Goal: Task Accomplishment & Management: Manage account settings

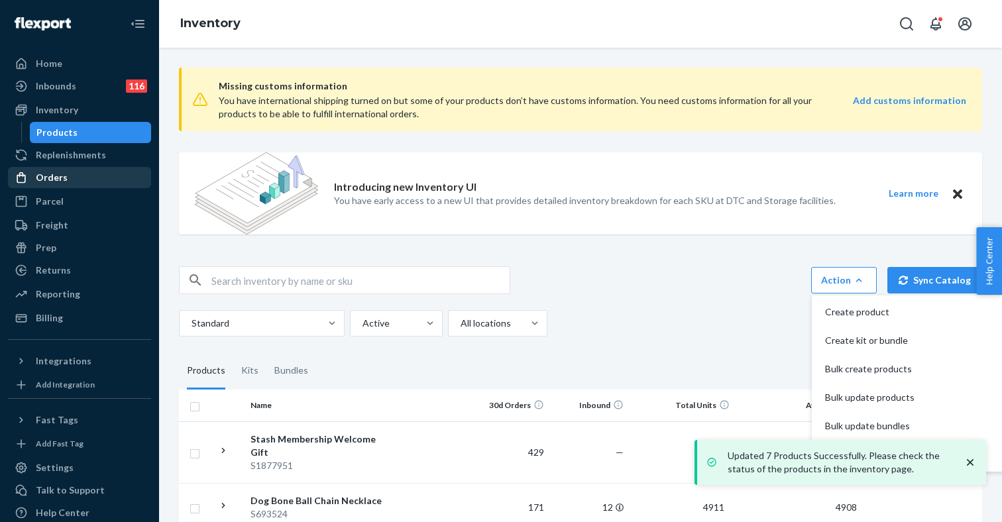
scroll to position [155, 0]
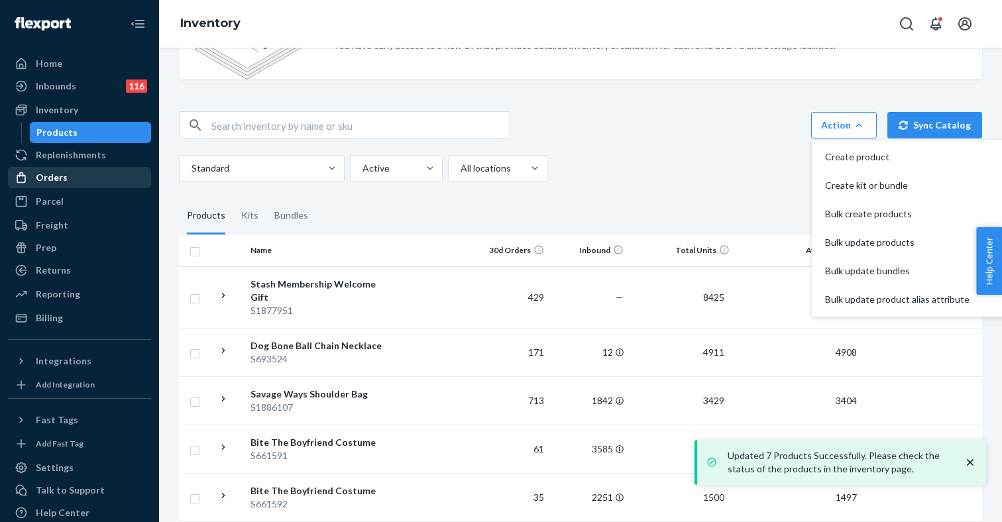
click at [66, 174] on div "Orders" at bounding box center [79, 177] width 140 height 19
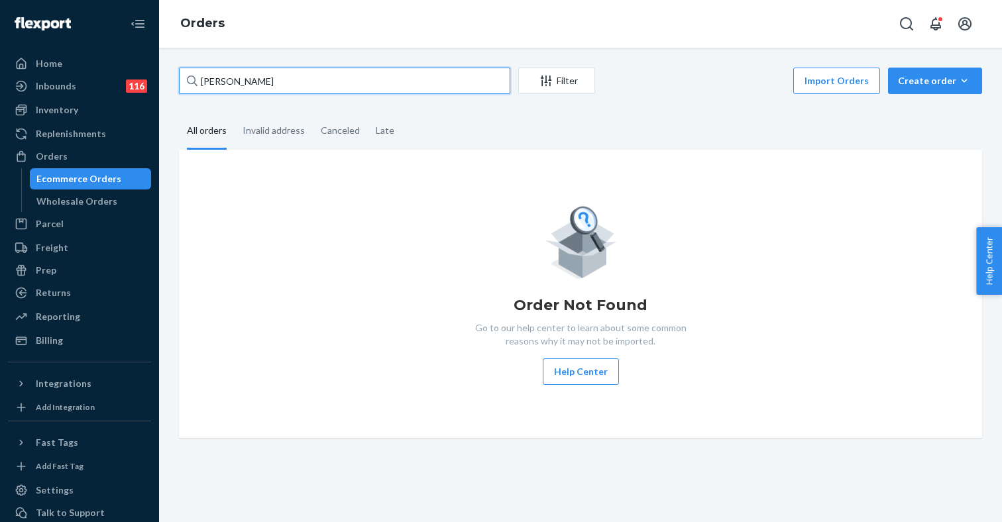
click at [267, 82] on input "Nic Belcev" at bounding box center [344, 81] width 331 height 27
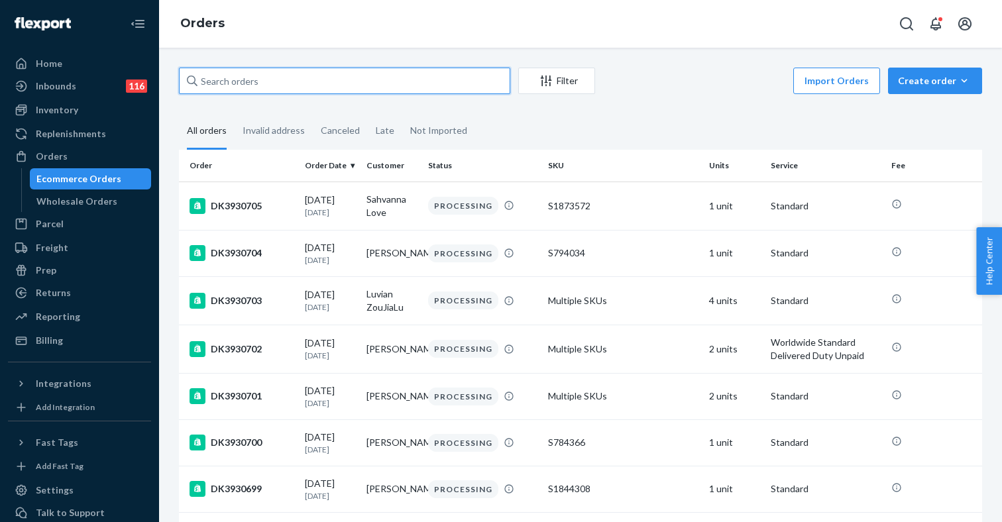
click at [337, 78] on input "text" at bounding box center [344, 81] width 331 height 27
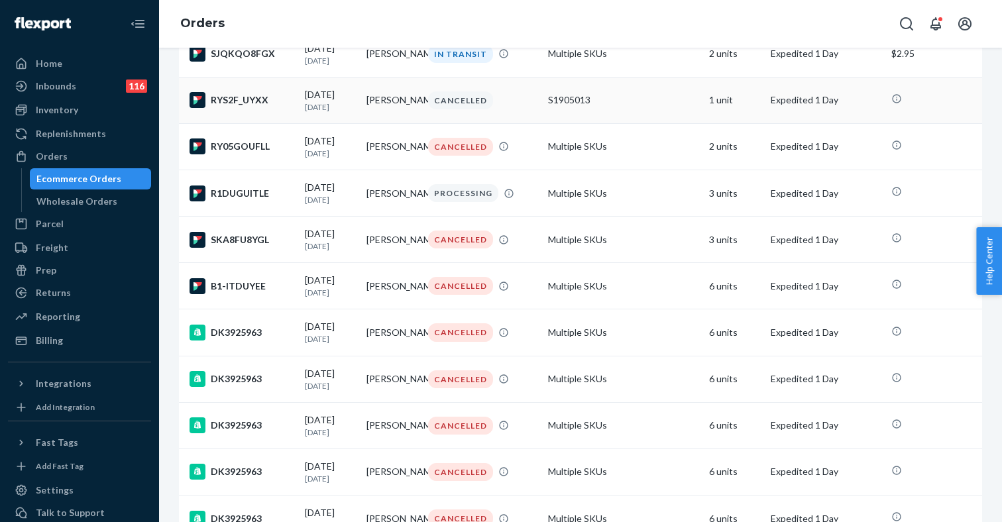
scroll to position [525, 0]
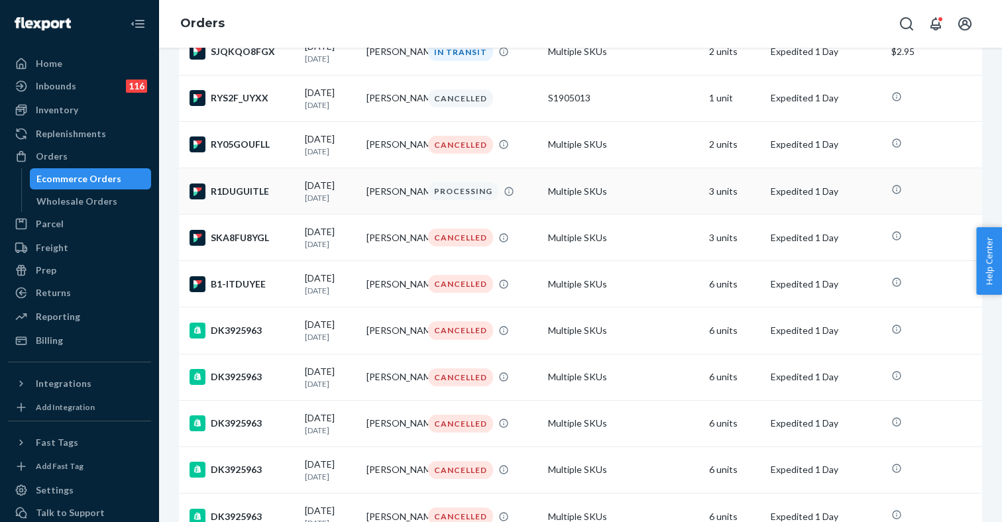
type input "nic belcevich"
click at [305, 203] on div "08/22/2025 2 days ago" at bounding box center [330, 191] width 51 height 25
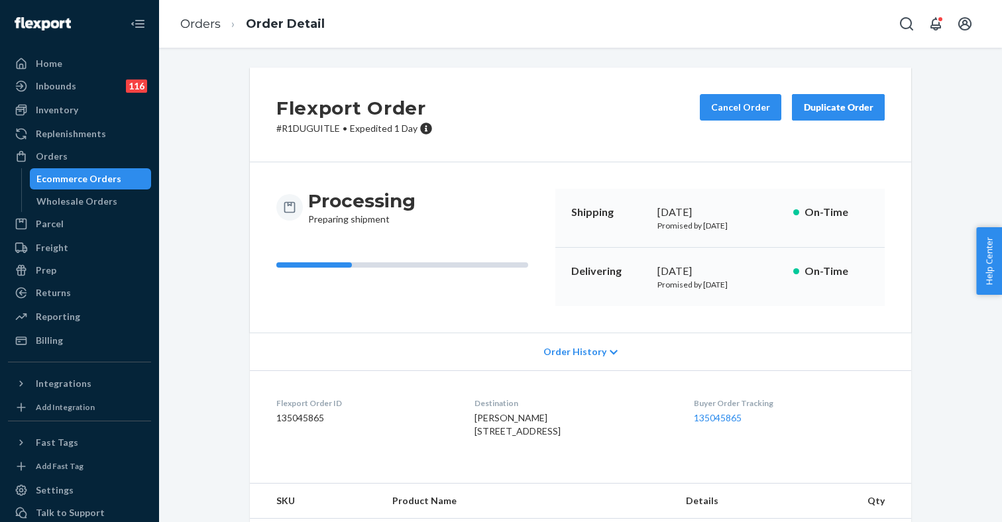
click at [306, 131] on p "# R1DUGUITLE • Expedited 1 Day" at bounding box center [354, 128] width 156 height 13
copy p "R1DUGUITLE"
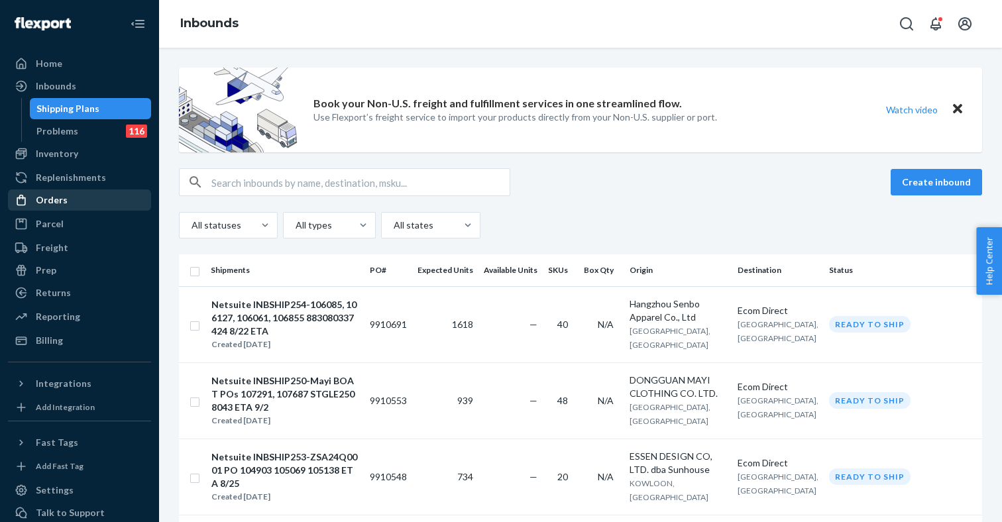
click at [70, 195] on div "Orders" at bounding box center [79, 200] width 140 height 19
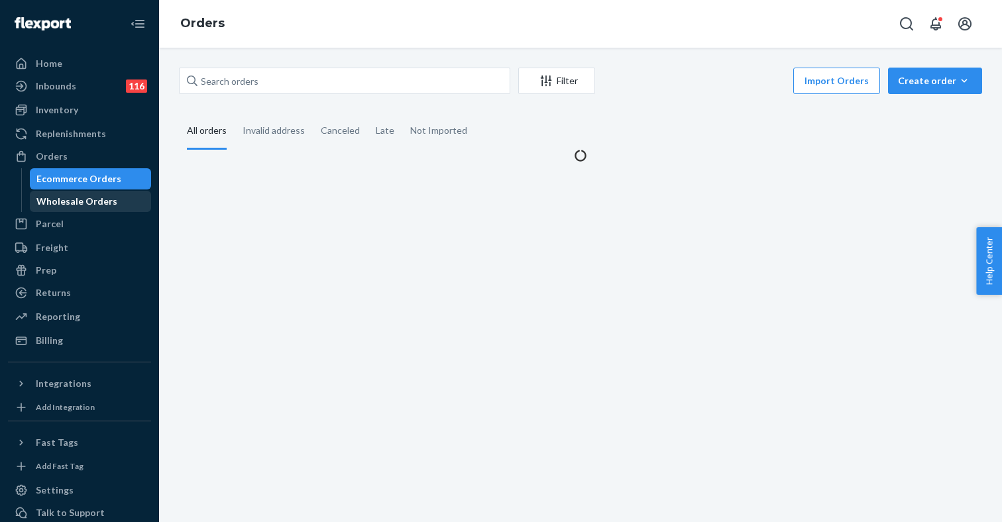
click at [95, 199] on div "Wholesale Orders" at bounding box center [76, 201] width 81 height 13
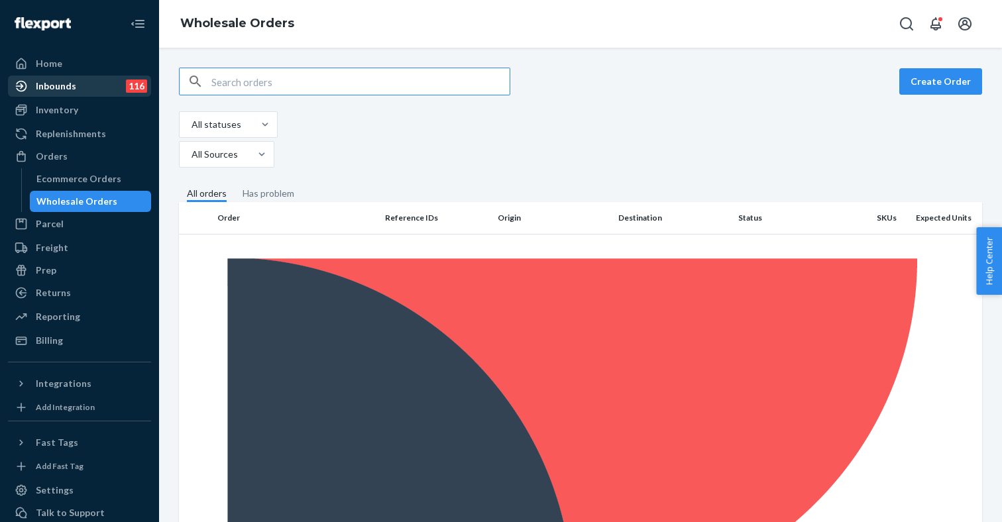
click at [74, 90] on div "Inbounds" at bounding box center [56, 86] width 40 height 13
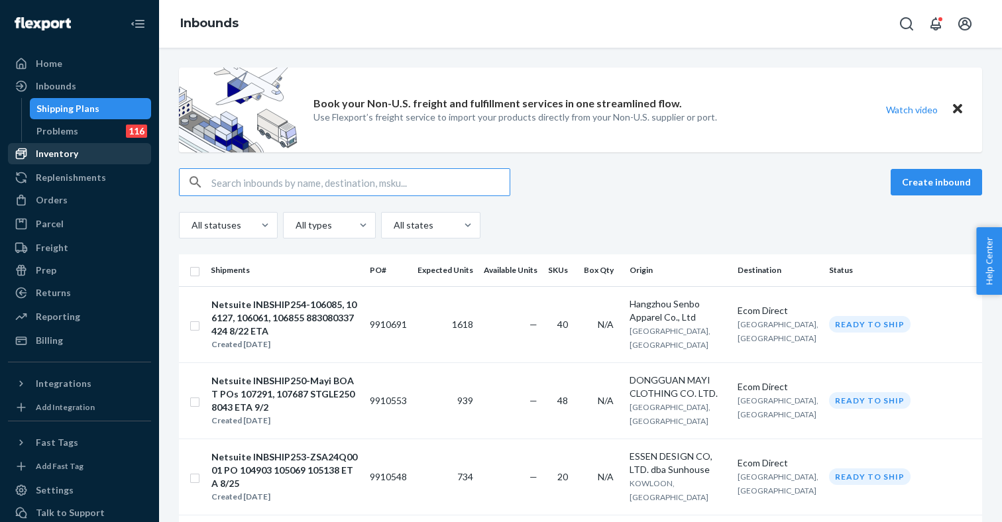
click at [89, 153] on div "Inventory" at bounding box center [79, 153] width 140 height 19
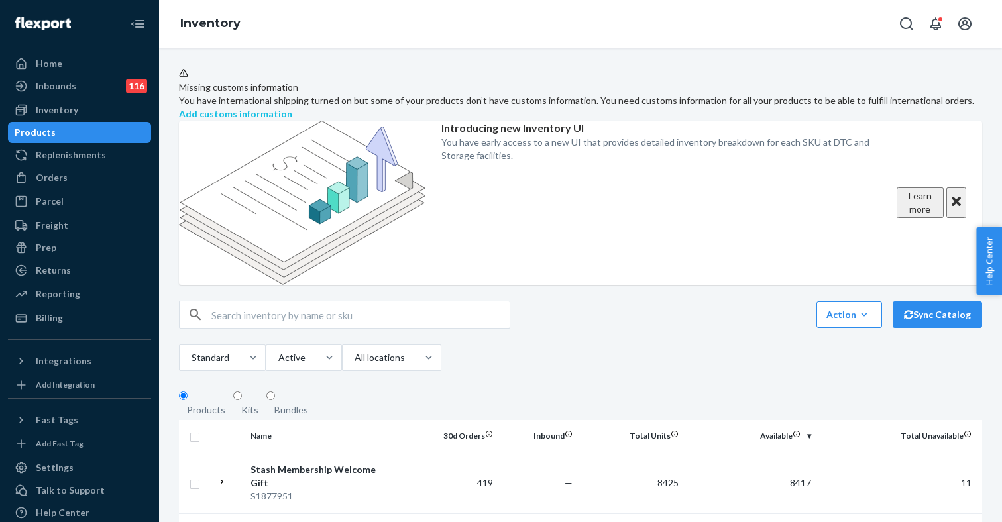
click at [292, 108] on strong "Add customs information" at bounding box center [235, 113] width 113 height 11
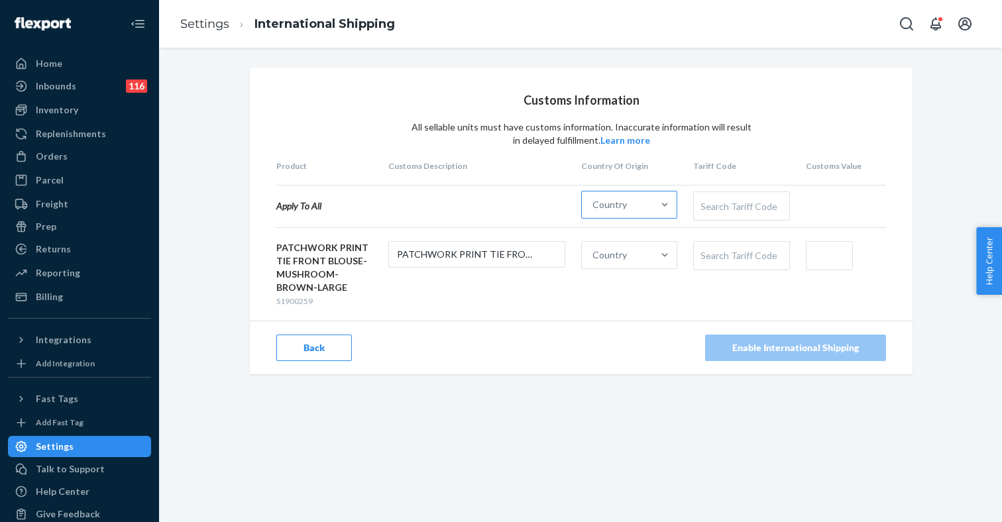
click at [639, 207] on div "Country" at bounding box center [617, 205] width 71 height 27
click at [594, 207] on input "Country" at bounding box center [592, 204] width 1 height 13
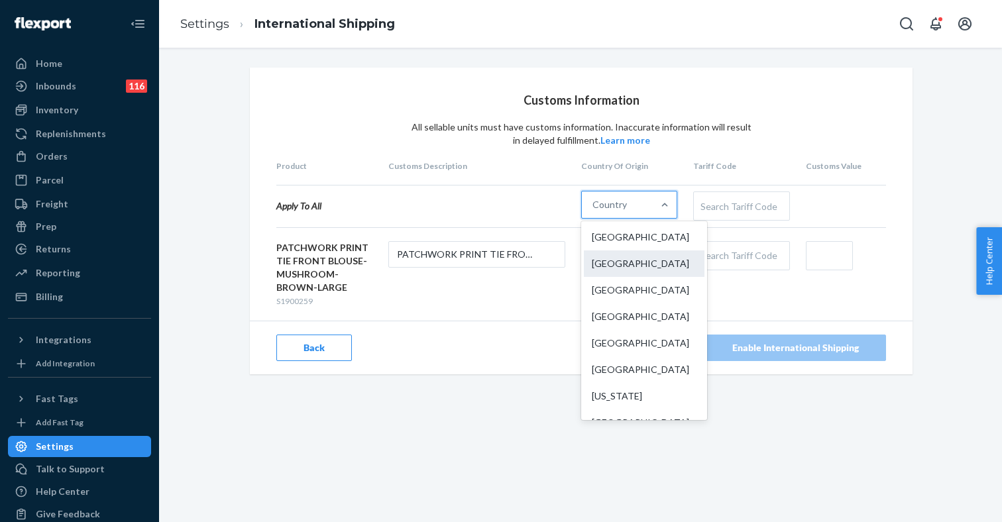
click at [622, 260] on div "[GEOGRAPHIC_DATA]" at bounding box center [644, 263] width 121 height 27
click at [594, 211] on input "option China focused, 2 of 249. 249 results available. Use Up and Down to choos…" at bounding box center [592, 204] width 1 height 13
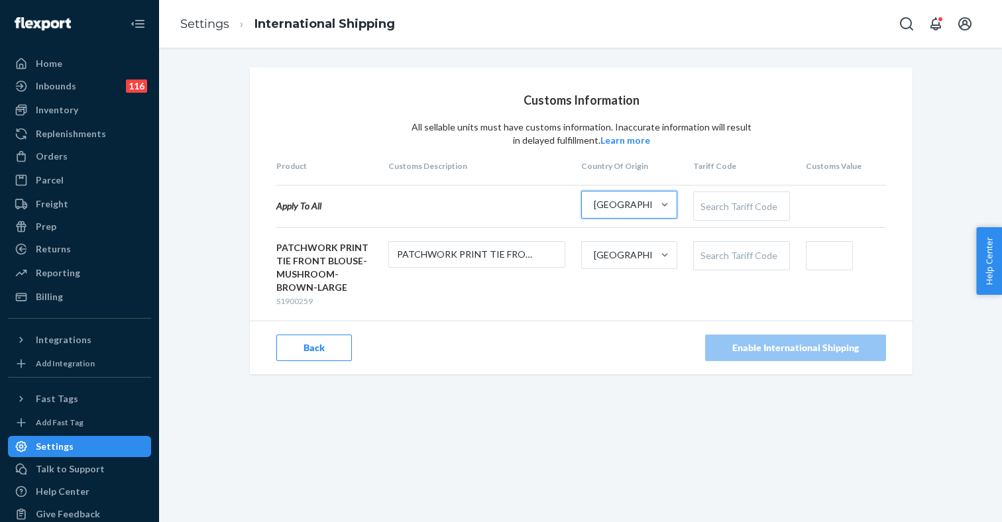
click at [744, 256] on div "Search Tariff Code" at bounding box center [741, 256] width 95 height 28
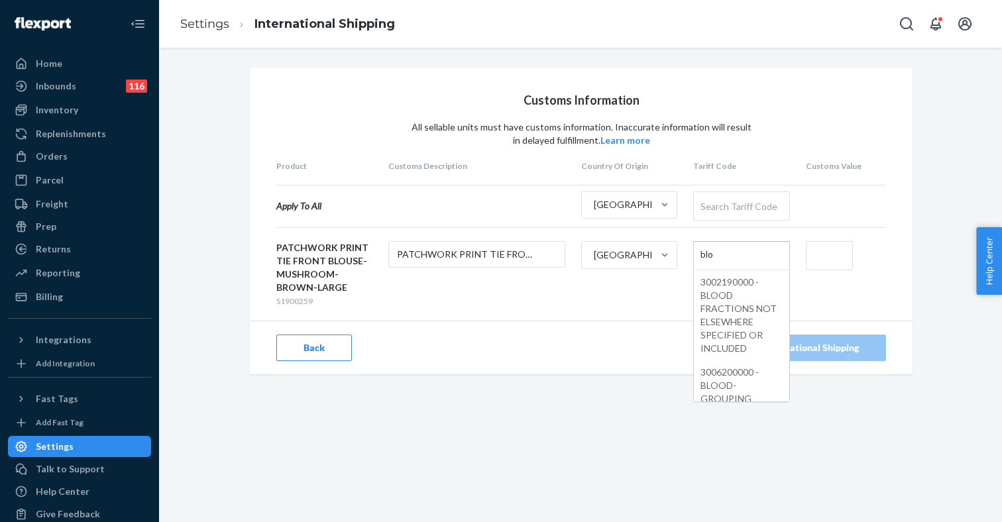
type input "blou"
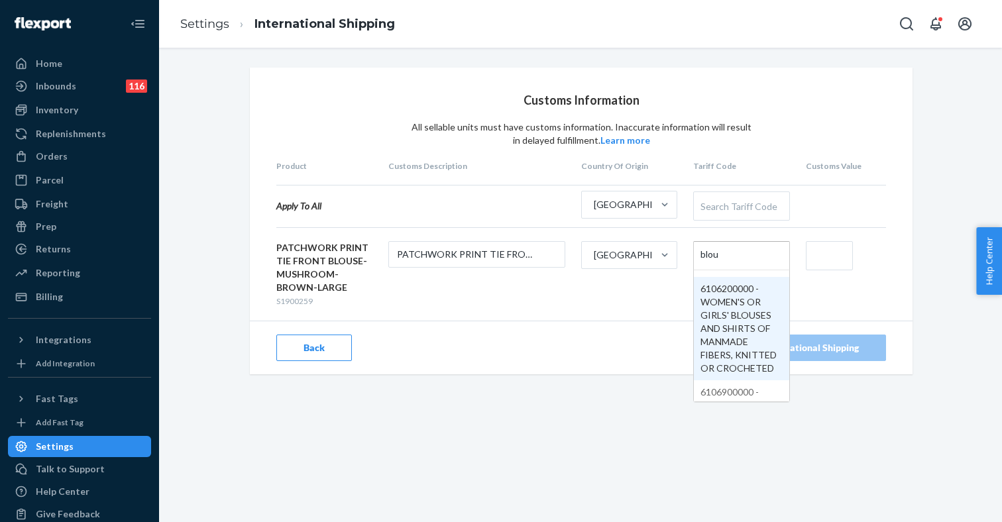
scroll to position [98, 0]
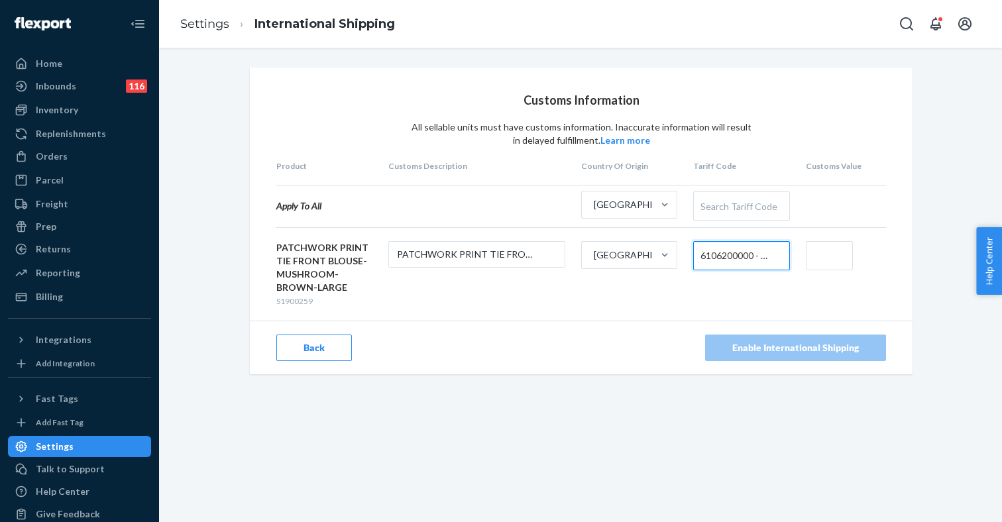
click at [833, 261] on input "text" at bounding box center [829, 255] width 47 height 29
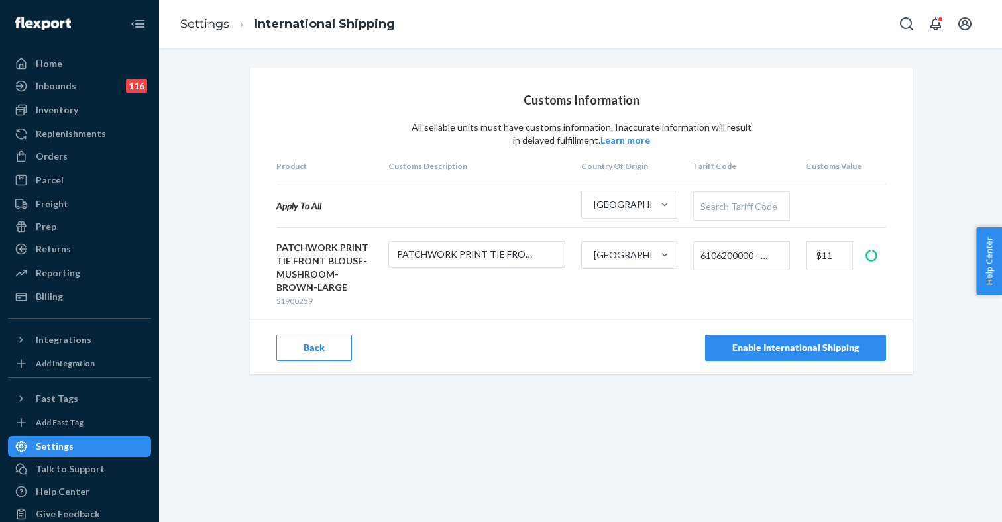
type input "$11"
drag, startPoint x: 332, startPoint y: 274, endPoint x: 276, endPoint y: 249, distance: 62.0
click at [276, 249] on div "Customs Information All sellable units must have customs information. Inaccurat…" at bounding box center [581, 221] width 663 height 307
copy div "PATCHWORK PRINT TIE FRONT BLOUSE- MUSHROOM"
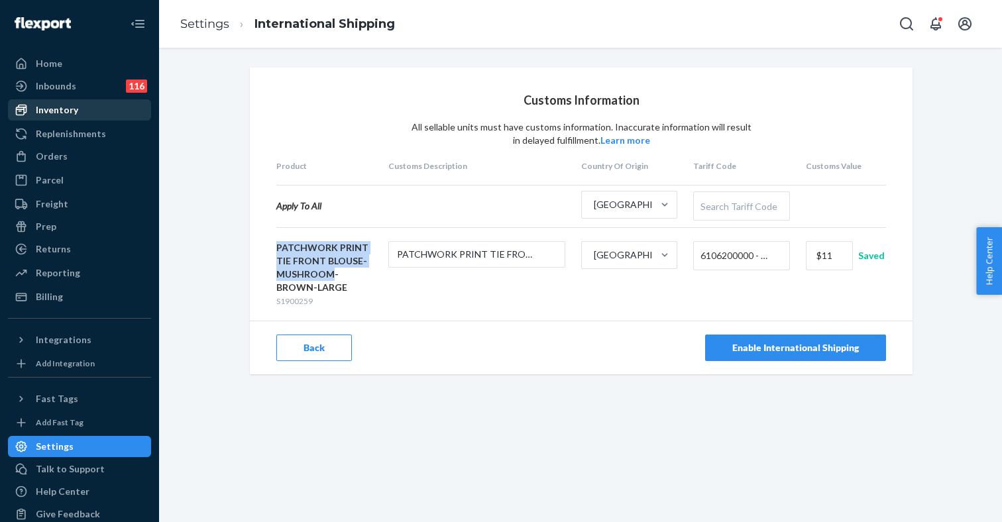
click at [63, 112] on div "Inventory" at bounding box center [57, 109] width 42 height 13
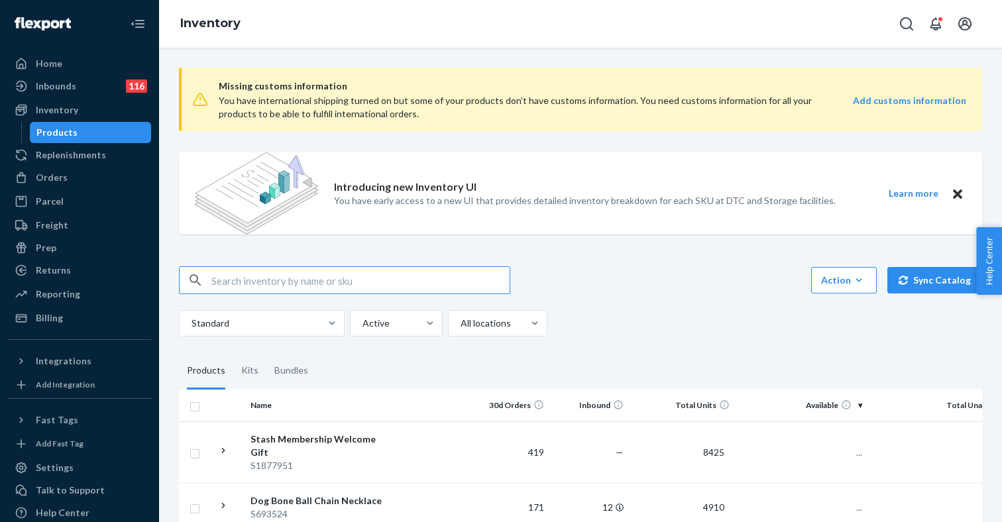
click at [237, 282] on input "text" at bounding box center [360, 280] width 298 height 27
type input "PATCHWORK PRINT TIE FRONT BLOUSE- MUSHROOM"
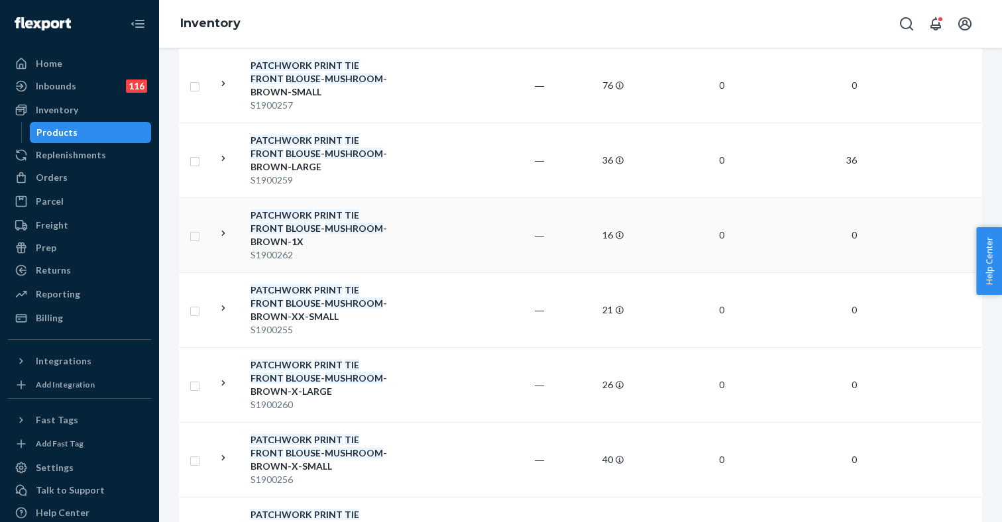
scroll to position [359, 0]
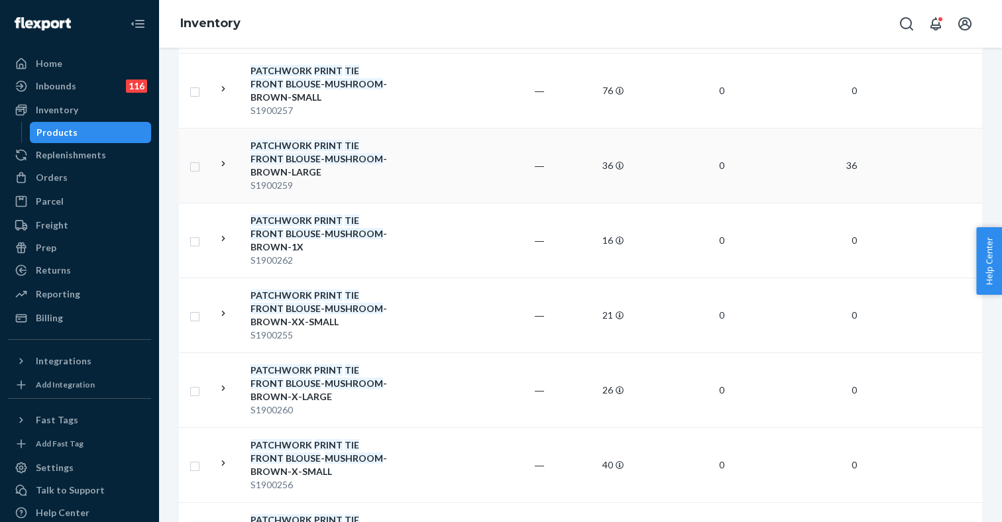
click at [325, 157] on em "MUSHROOM" at bounding box center [354, 158] width 58 height 11
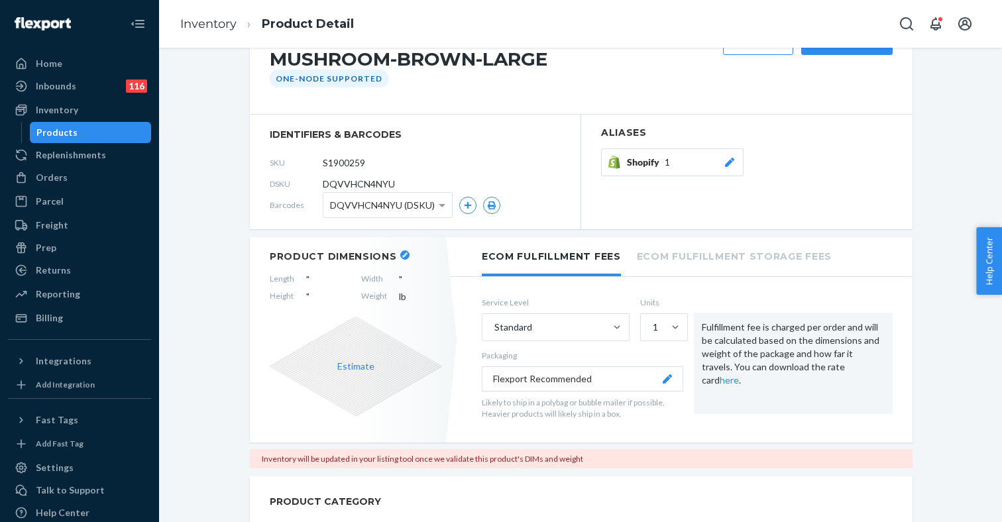
scroll to position [162, 0]
click at [405, 252] on header "Product Dimensions" at bounding box center [356, 258] width 172 height 12
click at [402, 258] on button "button" at bounding box center [404, 256] width 9 height 9
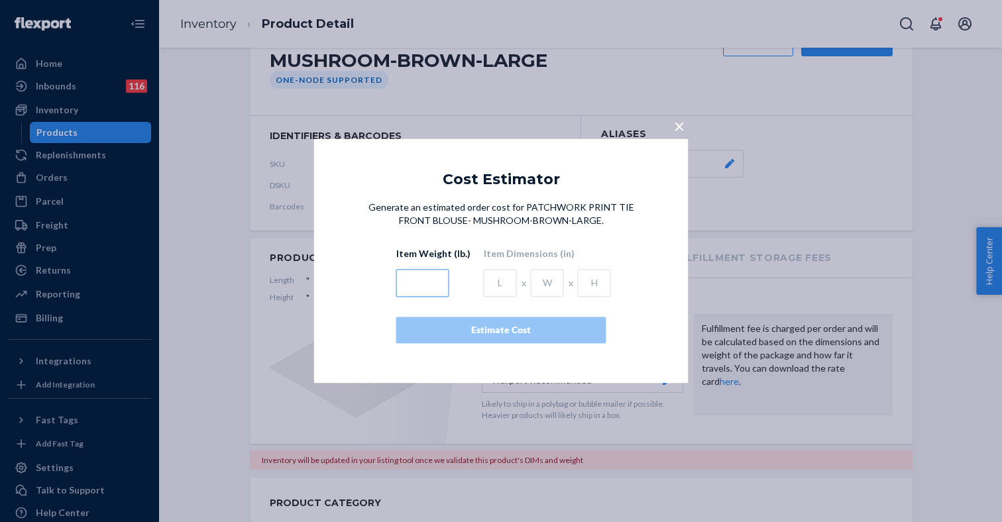
click at [423, 278] on input "text" at bounding box center [422, 284] width 53 height 28
type input ".5"
click at [494, 288] on input "text" at bounding box center [500, 284] width 33 height 28
type input "2"
type input "10"
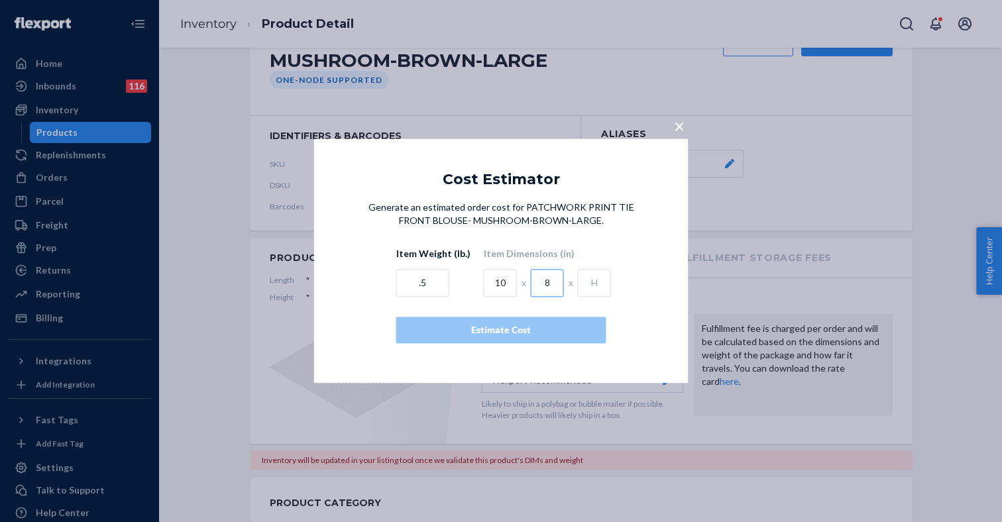
type input "8"
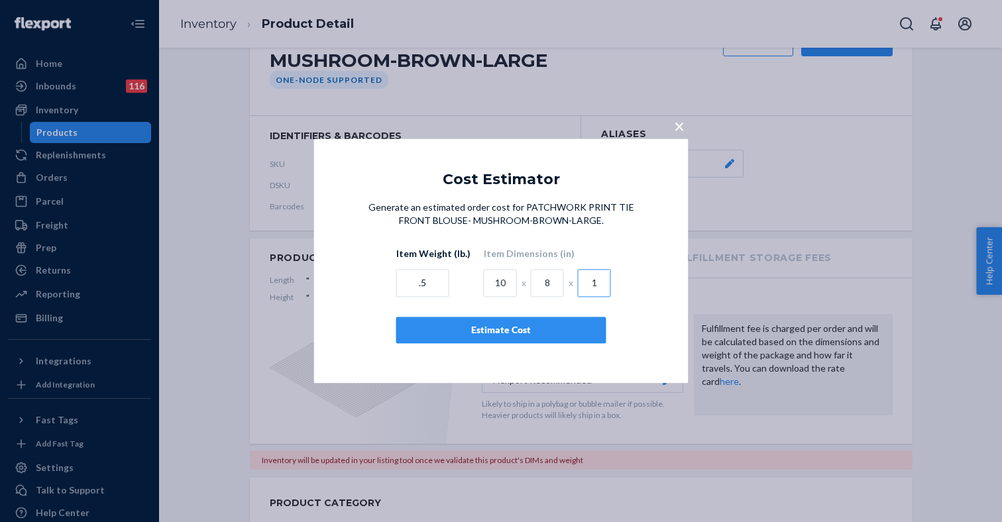
type input "1"
click at [496, 332] on div "Estimate Cost" at bounding box center [502, 330] width 188 height 13
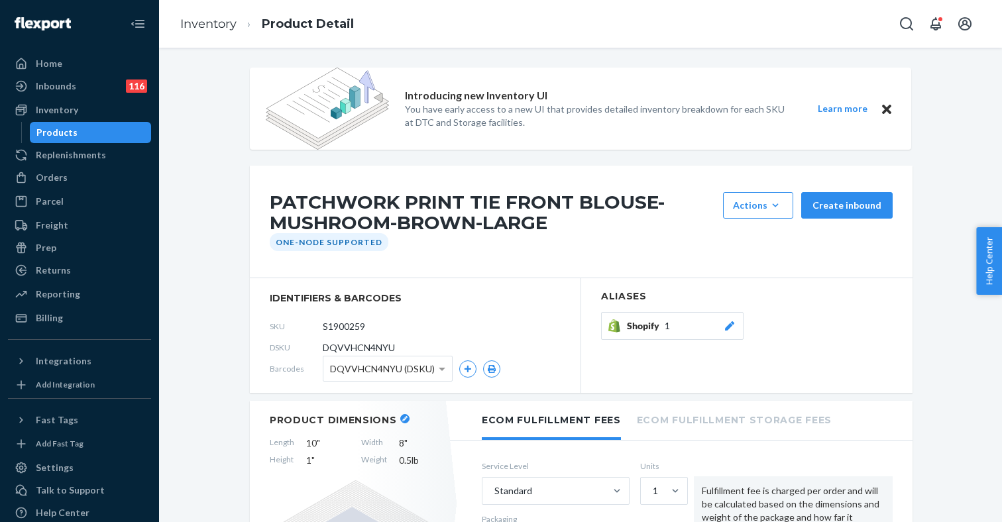
scroll to position [0, 0]
click at [345, 329] on input "S1900259" at bounding box center [381, 326] width 103 height 25
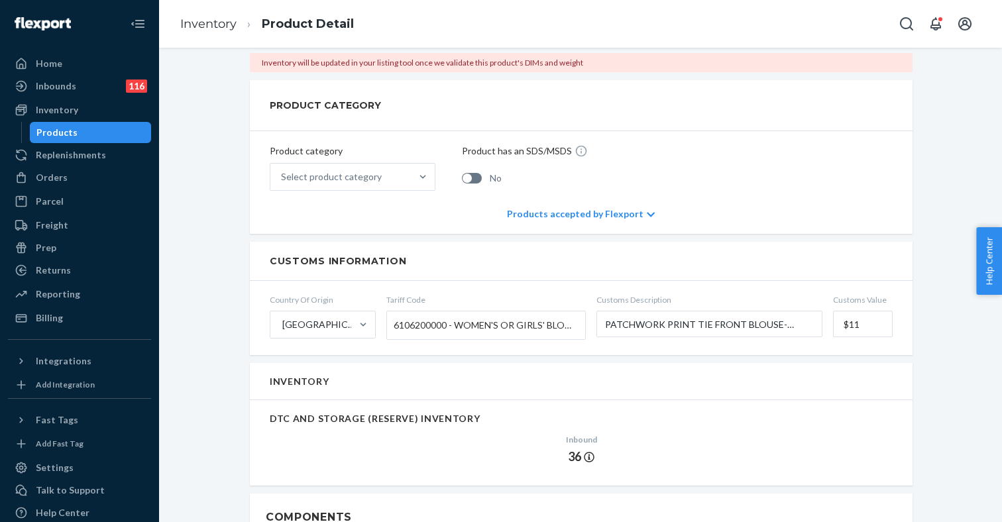
scroll to position [631, 0]
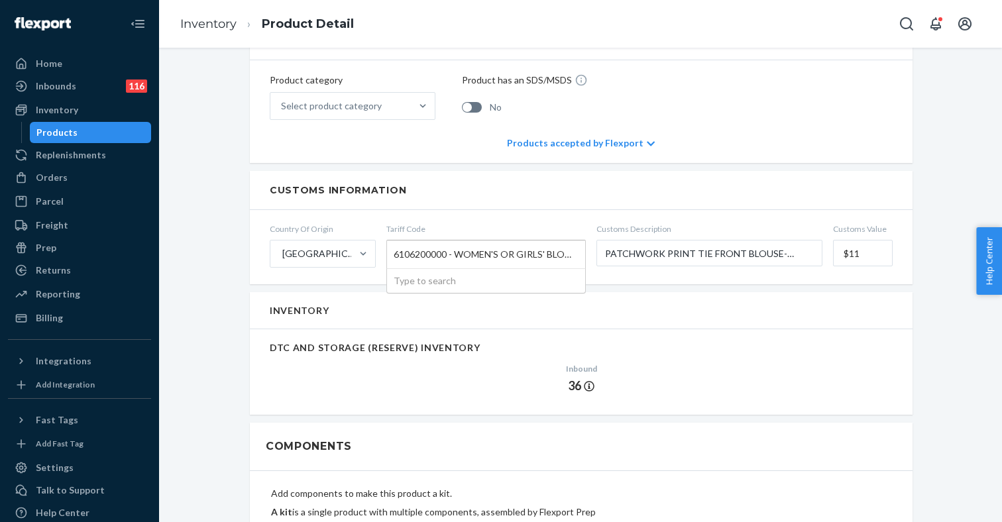
click at [430, 257] on span "6106200000 - WOMEN'S OR GIRLS' BLOUSES AND SHIRTS OF MANMADE FIBERS, KNITTED OR…" at bounding box center [483, 254] width 178 height 23
click at [397, 257] on input "Tariff Code 6106200000 - WOMEN'S OR GIRLS' BLOUSES AND SHIRTS OF MANMADE FIBERS…" at bounding box center [395, 255] width 3 height 25
click at [430, 257] on span "6106200000 - WOMEN'S OR GIRLS' BLOUSES AND SHIRTS OF MANMADE FIBERS, KNITTED OR…" at bounding box center [483, 254] width 178 height 23
click at [397, 257] on input "Tariff Code 6106200000 - WOMEN'S OR GIRLS' BLOUSES AND SHIRTS OF MANMADE FIBERS…" at bounding box center [395, 255] width 3 height 25
drag, startPoint x: 468, startPoint y: 252, endPoint x: 386, endPoint y: 252, distance: 82.2
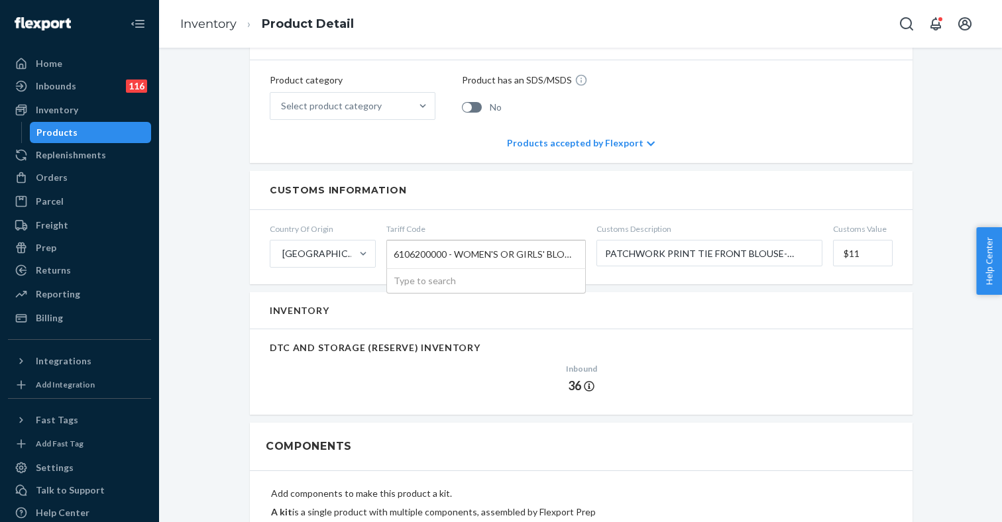
click at [386, 252] on form "Country Of Origin China Tariff Code 6106200000 - WOMEN'S OR GIRLS' BLOUSES AND …" at bounding box center [581, 247] width 663 height 74
click at [437, 176] on div "Customs Information" at bounding box center [581, 190] width 663 height 39
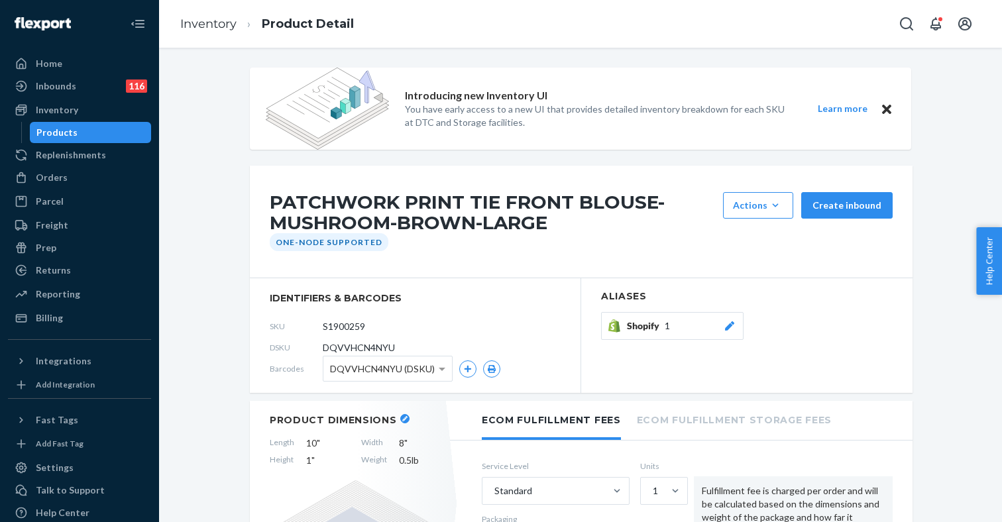
scroll to position [0, 0]
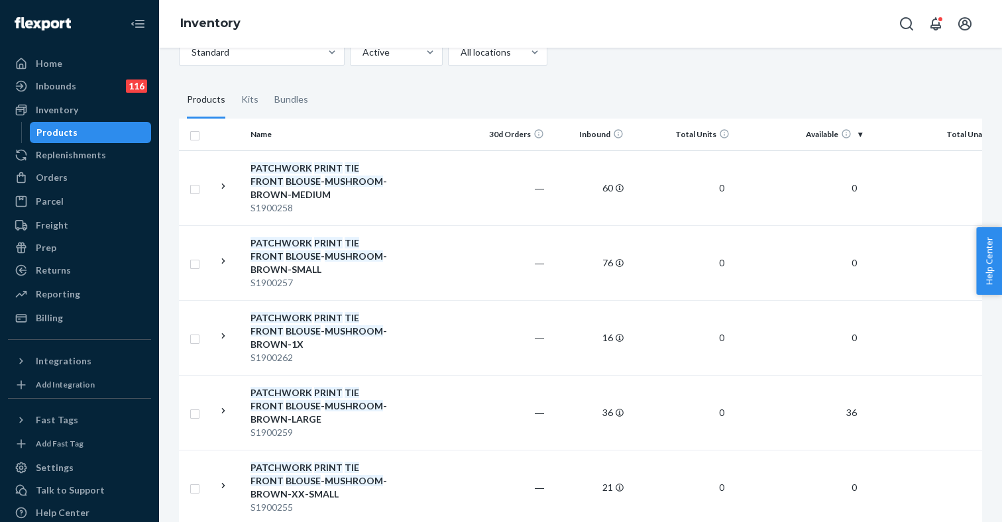
scroll to position [199, 0]
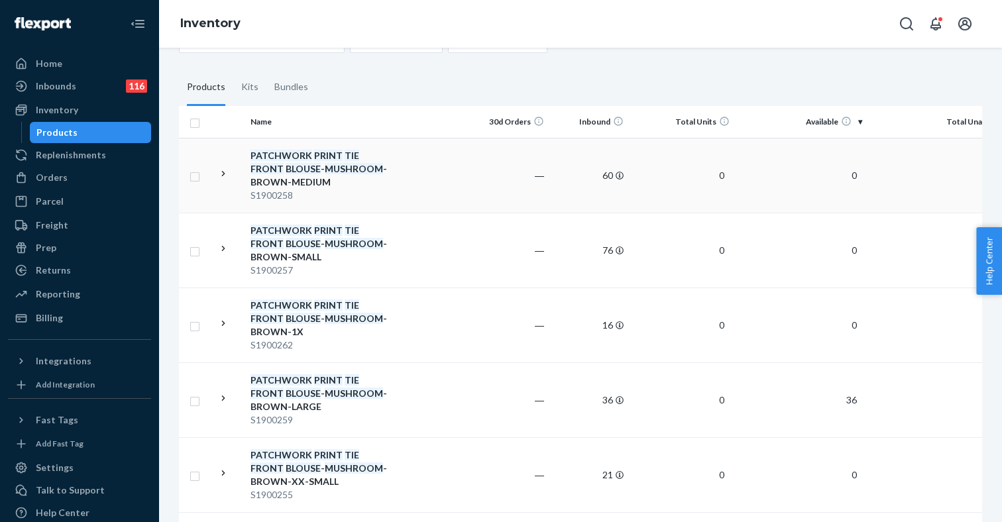
click at [322, 188] on div "PATCHWORK PRINT TIE FRONT BLOUSE - MUSHROOM -BROWN-MEDIUM" at bounding box center [319, 169] width 139 height 40
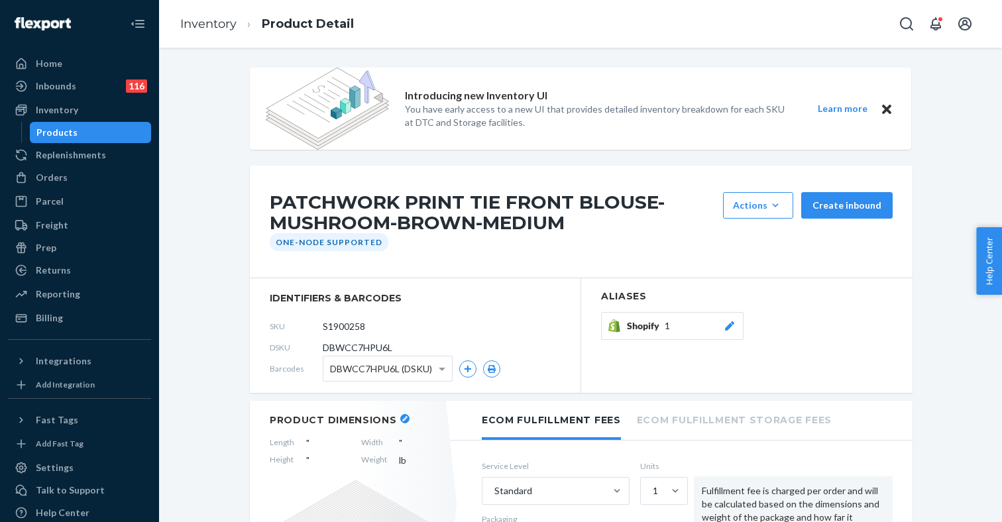
click at [402, 419] on icon "button" at bounding box center [404, 418] width 5 height 5
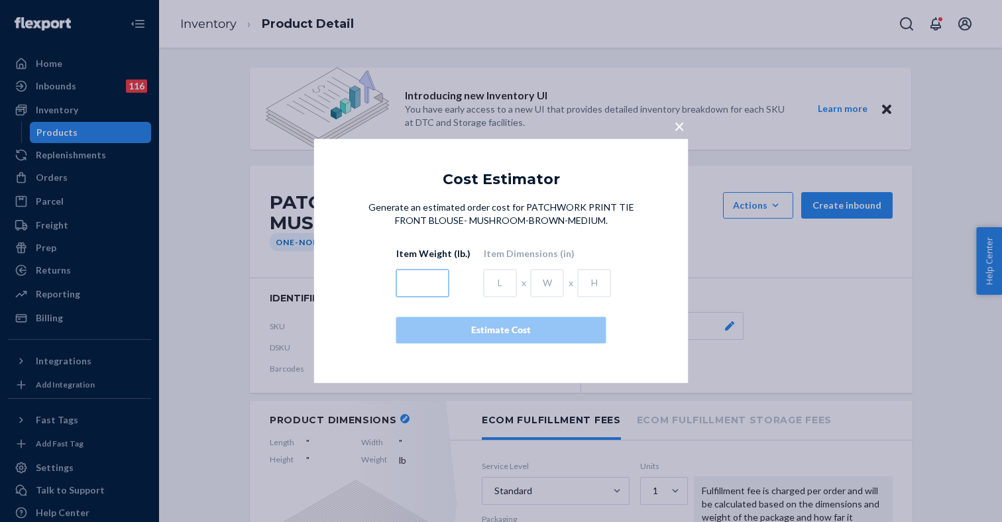
click at [430, 284] on input "text" at bounding box center [422, 284] width 53 height 28
type input ".5"
click at [495, 281] on input "text" at bounding box center [500, 284] width 33 height 28
type input "10"
type input "8"
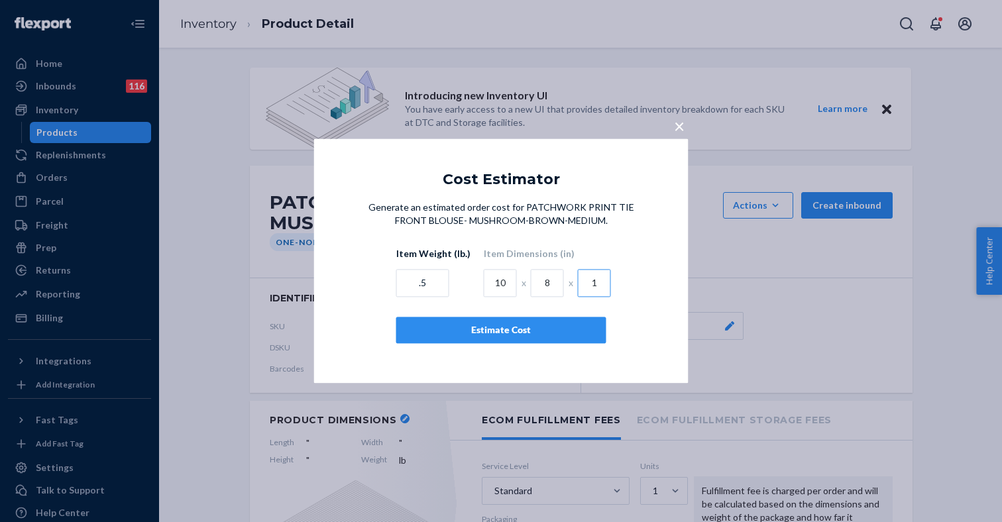
type input "1"
click at [455, 325] on div "Estimate Cost" at bounding box center [502, 330] width 188 height 13
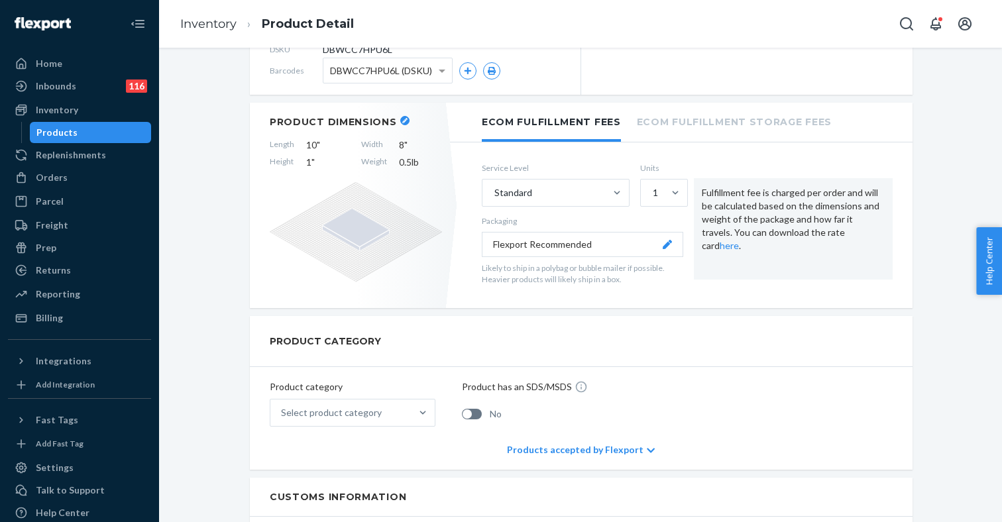
scroll to position [647, 0]
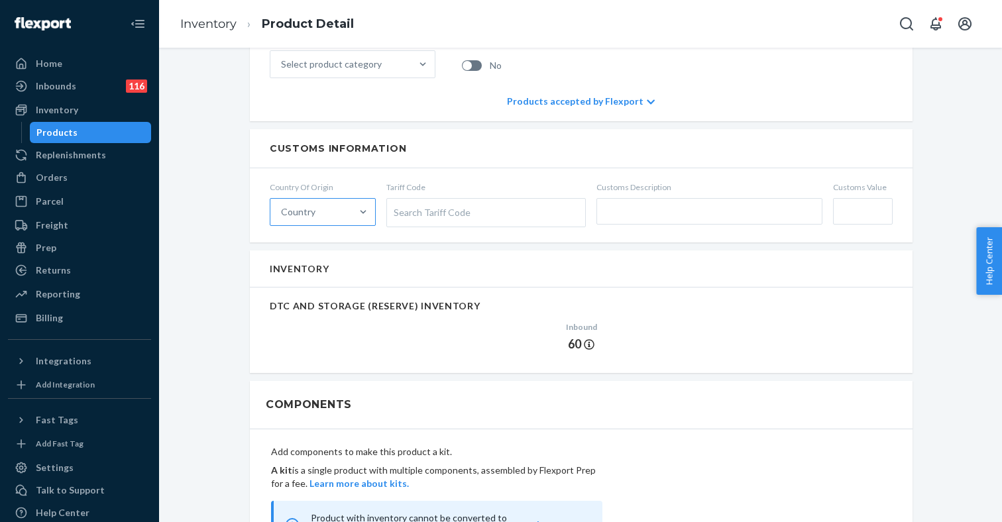
click at [335, 209] on div "Country" at bounding box center [310, 212] width 81 height 27
click at [282, 209] on input "Country" at bounding box center [281, 211] width 1 height 13
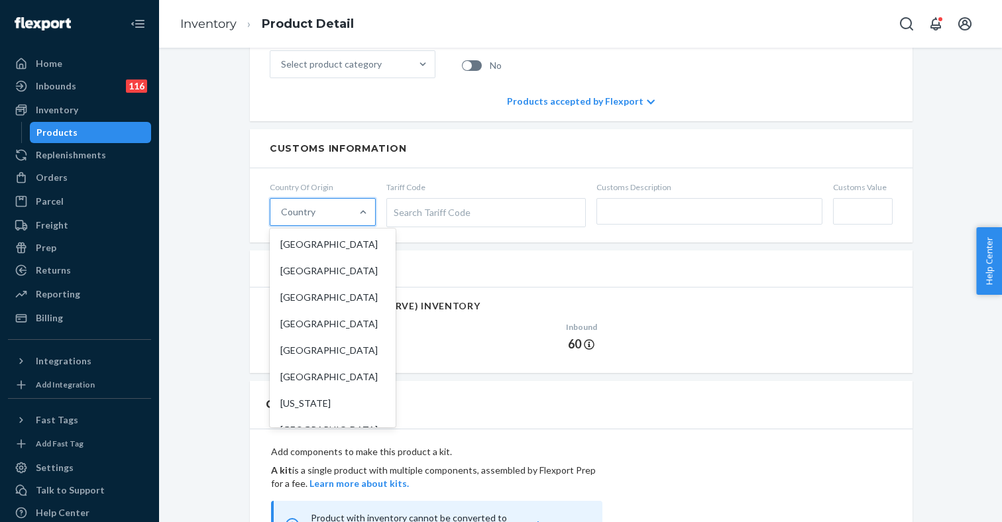
type input "c"
click at [308, 243] on div "China" at bounding box center [332, 244] width 121 height 27
click at [287, 219] on input "c" at bounding box center [284, 211] width 6 height 13
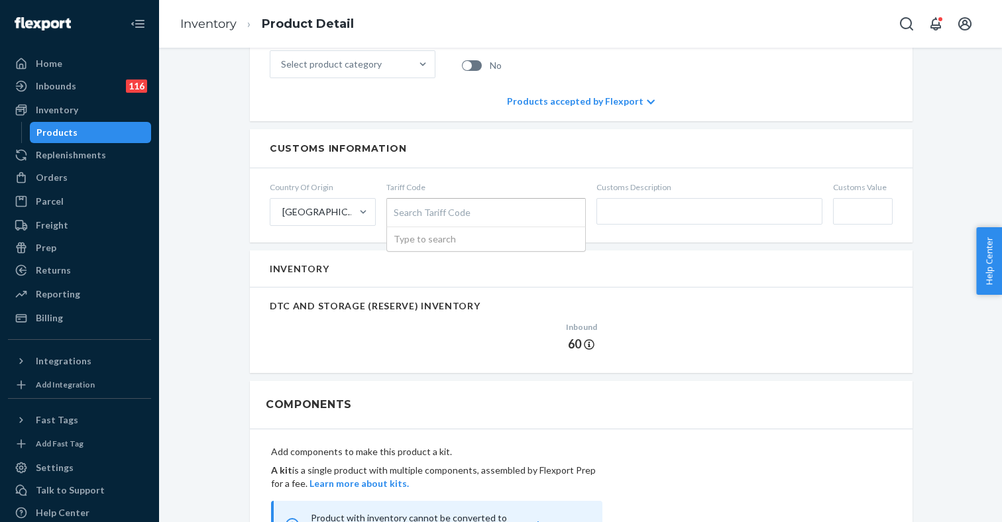
click at [451, 207] on div "Search Tariff Code" at bounding box center [486, 213] width 198 height 28
click at [397, 207] on input "Tariff Code Search Tariff Code Type to search" at bounding box center [395, 212] width 3 height 25
type input "blou"
click at [643, 215] on input "text" at bounding box center [709, 211] width 226 height 27
click at [603, 211] on input "Blouse" at bounding box center [709, 211] width 226 height 27
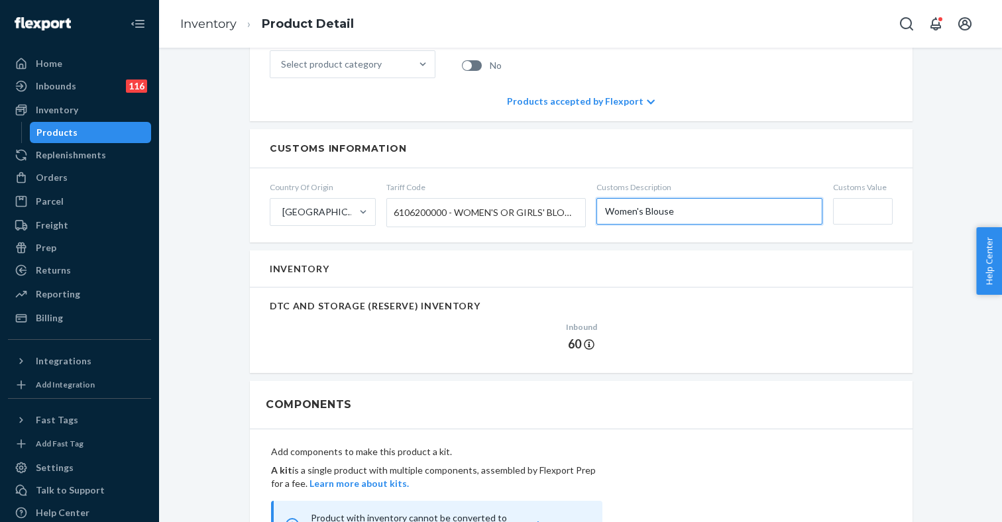
type input "Women's Blouse"
click at [855, 219] on input "Customs Value" at bounding box center [863, 211] width 60 height 27
type input "$11"
click at [633, 156] on div "Customs Information" at bounding box center [581, 148] width 663 height 39
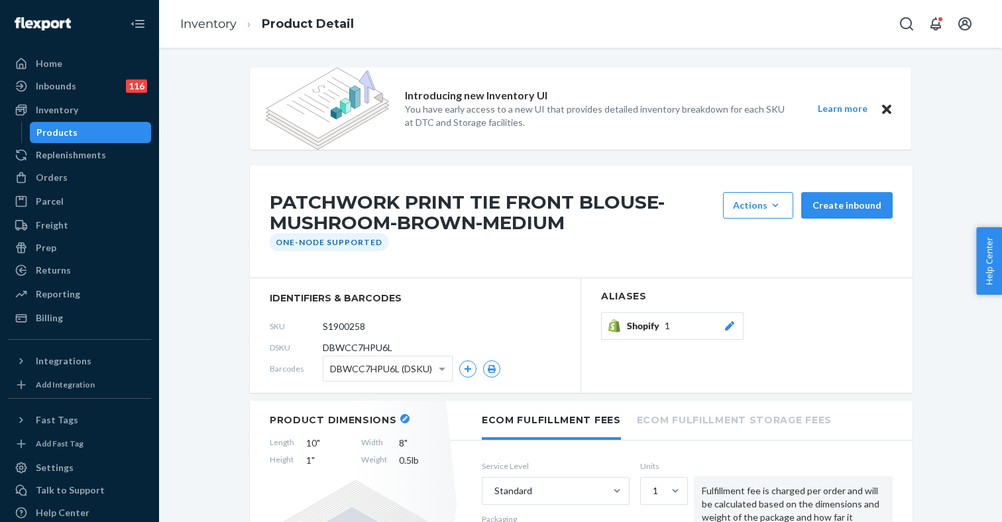
scroll to position [0, 0]
click at [229, 25] on link "Inventory" at bounding box center [208, 24] width 56 height 15
